Goal: Information Seeking & Learning: Learn about a topic

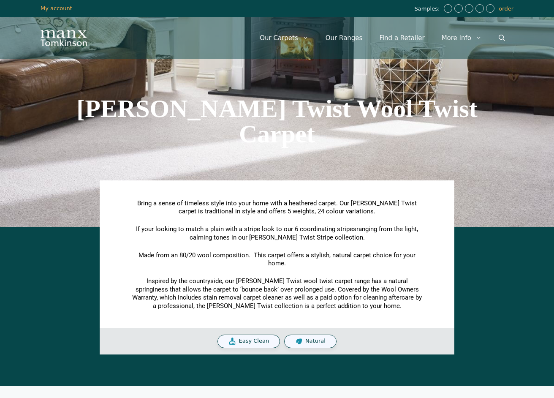
click at [304, 339] on div "Natural" at bounding box center [310, 341] width 52 height 14
click at [355, 42] on link "Our Ranges" at bounding box center [344, 37] width 54 height 25
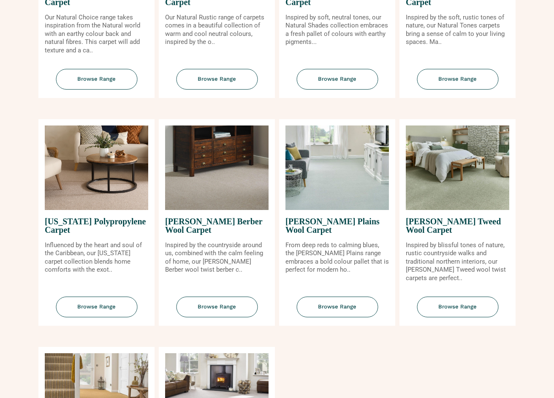
scroll to position [1054, 0]
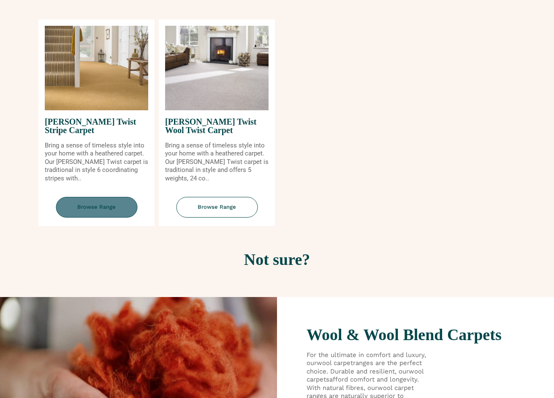
click at [108, 211] on span "Browse Range" at bounding box center [96, 207] width 81 height 21
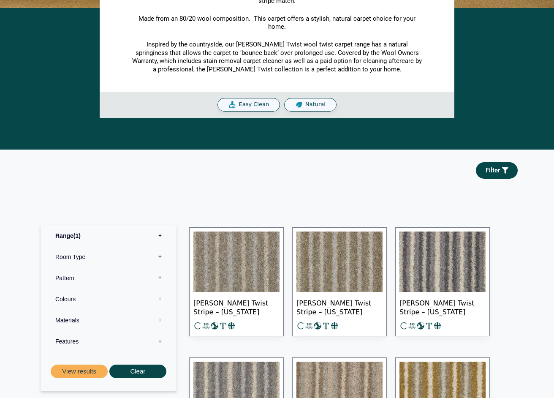
scroll to position [378, 0]
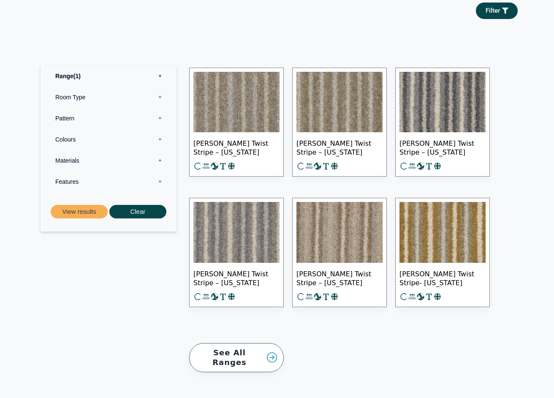
click at [469, 245] on img at bounding box center [442, 232] width 86 height 61
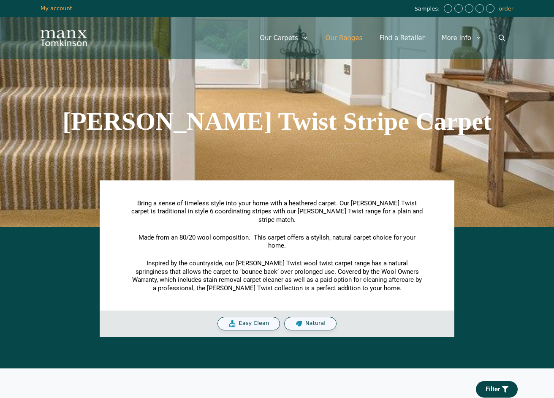
click at [367, 37] on link "Our Ranges" at bounding box center [344, 37] width 54 height 25
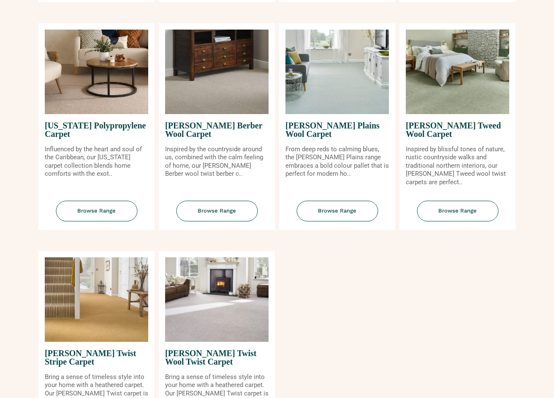
scroll to position [959, 0]
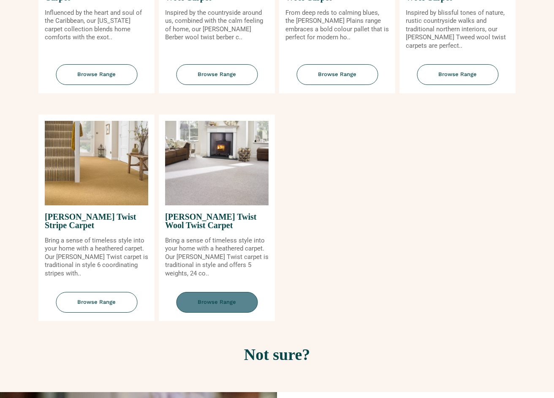
click at [222, 302] on span "Browse Range" at bounding box center [216, 302] width 81 height 21
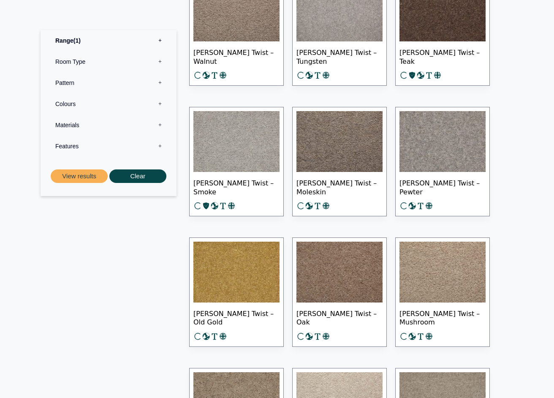
scroll to position [615, 0]
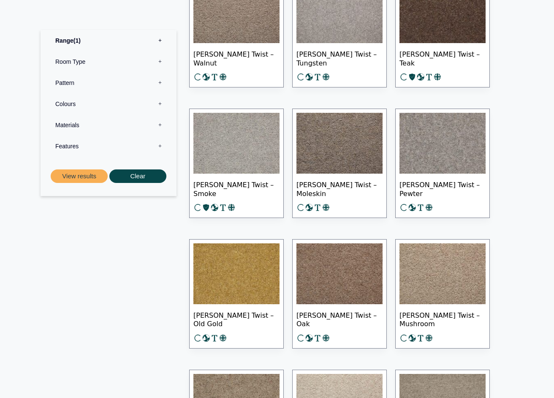
click at [258, 290] on img at bounding box center [236, 273] width 86 height 61
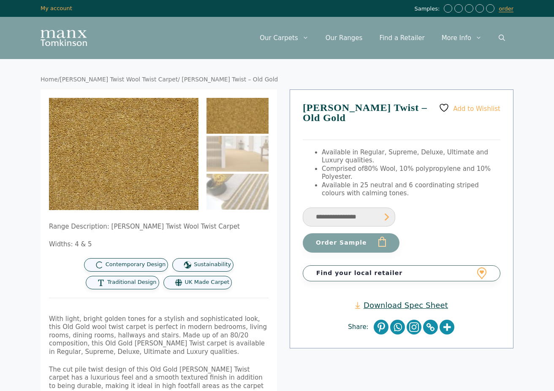
click at [324, 149] on span "Available in Regular, Supreme, Deluxe, Ultimate and Luxury qualities." at bounding box center [405, 157] width 166 height 16
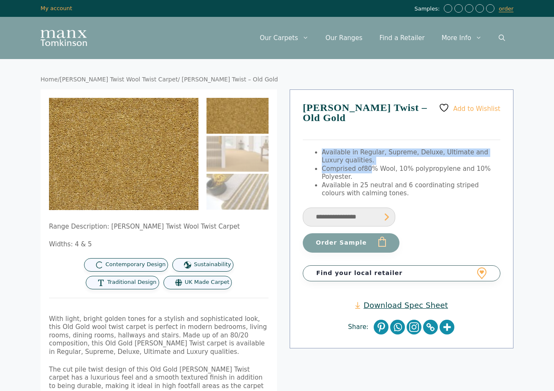
drag, startPoint x: 322, startPoint y: 143, endPoint x: 372, endPoint y: 157, distance: 51.8
click at [372, 157] on ul "Available in Regular, Supreme, Deluxe, Ultimate and Luxury qualities. Comprised…" at bounding box center [411, 173] width 179 height 49
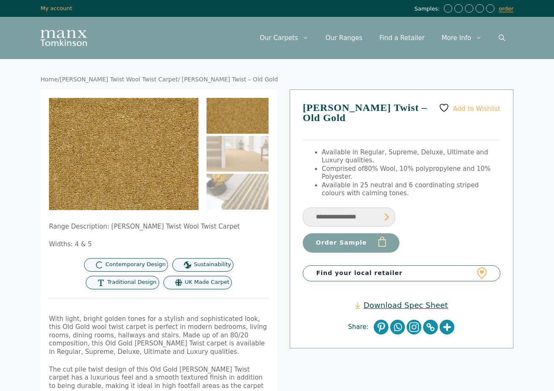
click at [344, 168] on span "80% Wool, 10% polypropylene and 10% Polyester." at bounding box center [406, 173] width 169 height 16
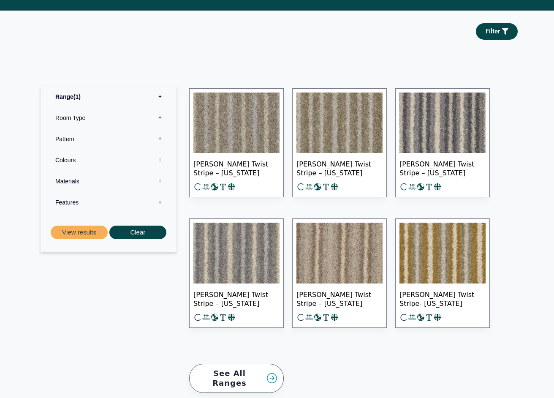
scroll to position [507, 0]
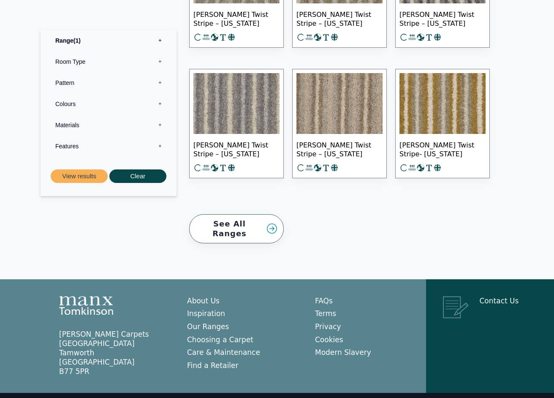
click at [257, 109] on img at bounding box center [236, 103] width 86 height 61
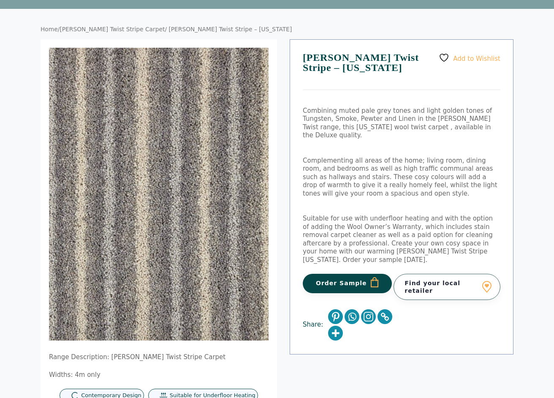
scroll to position [71, 0]
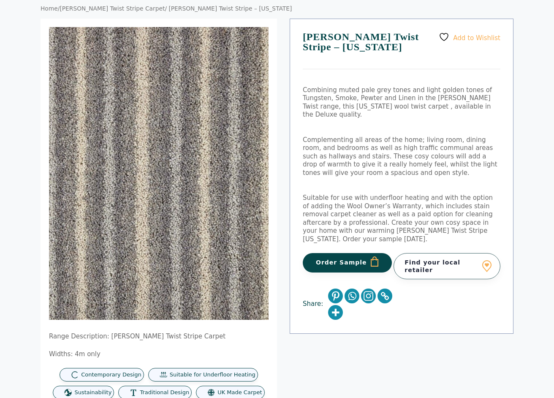
click at [438, 253] on link "Find your local retailer" at bounding box center [446, 266] width 107 height 26
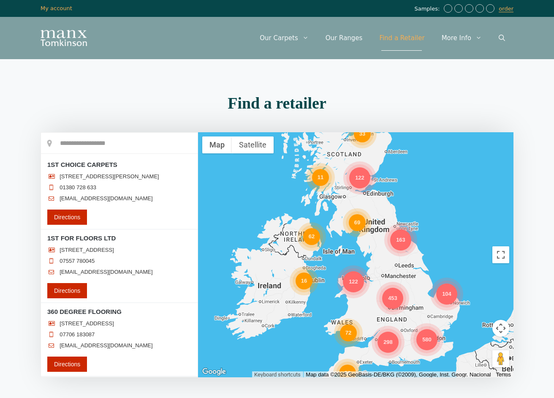
click at [430, 342] on div "580" at bounding box center [426, 339] width 21 height 21
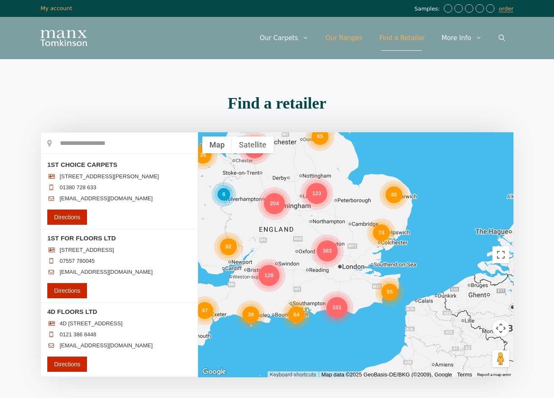
drag, startPoint x: 359, startPoint y: 39, endPoint x: 358, endPoint y: 44, distance: 4.7
click at [359, 39] on link "Our Ranges" at bounding box center [344, 37] width 54 height 25
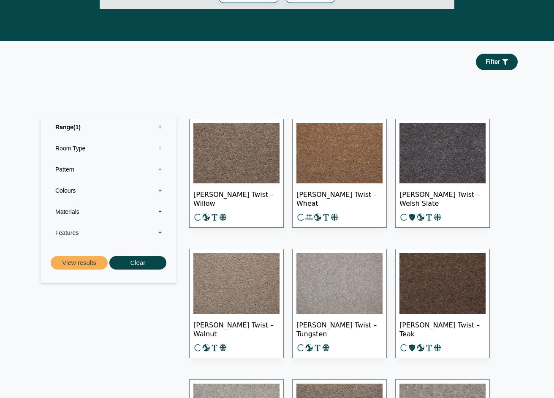
scroll to position [374, 0]
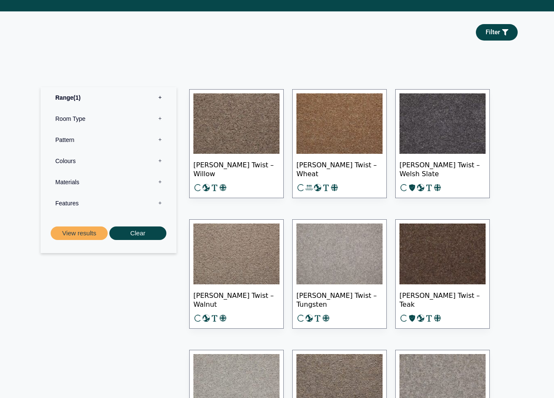
click at [344, 258] on img at bounding box center [339, 253] width 86 height 61
